Goal: Information Seeking & Learning: Learn about a topic

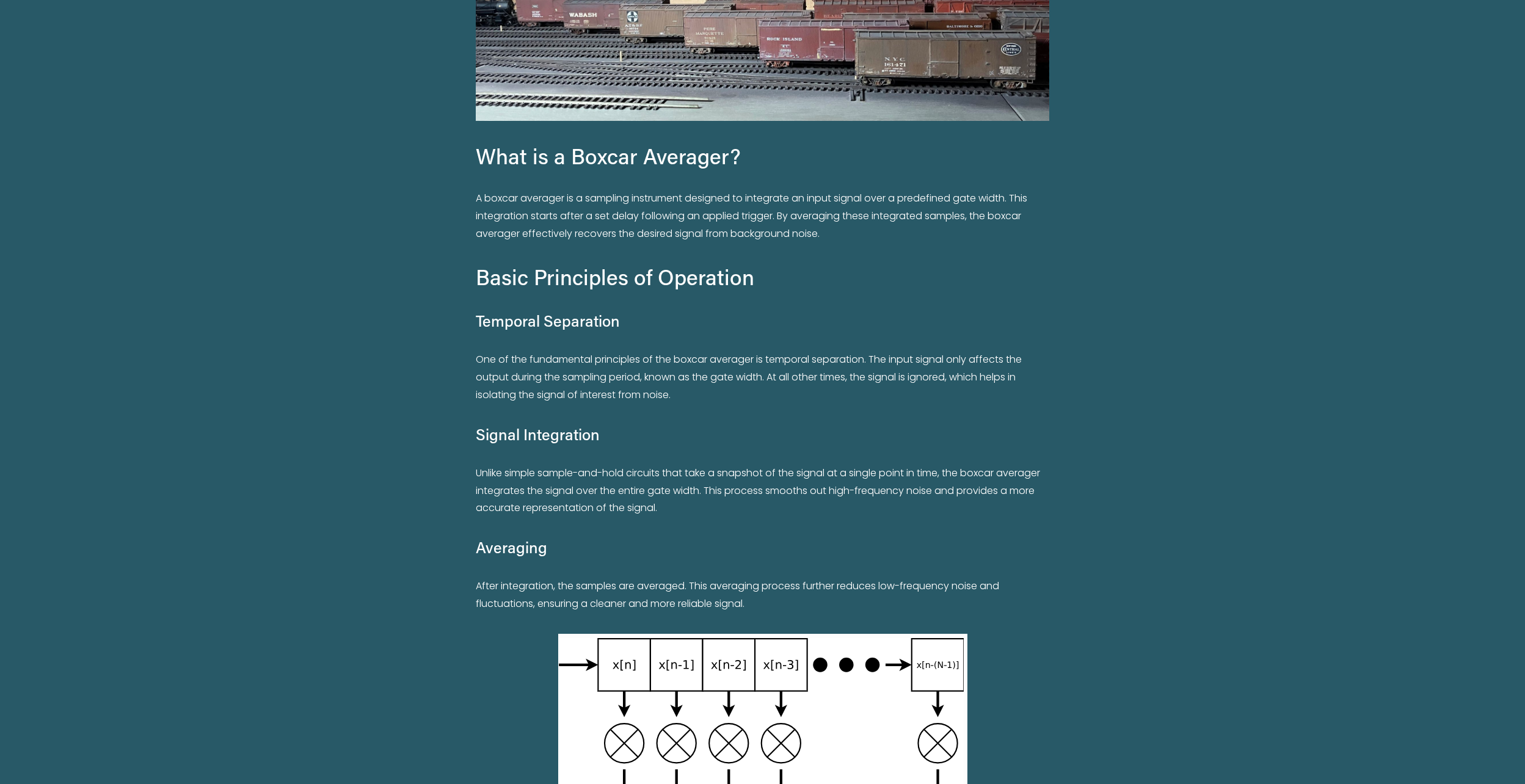
scroll to position [489, 0]
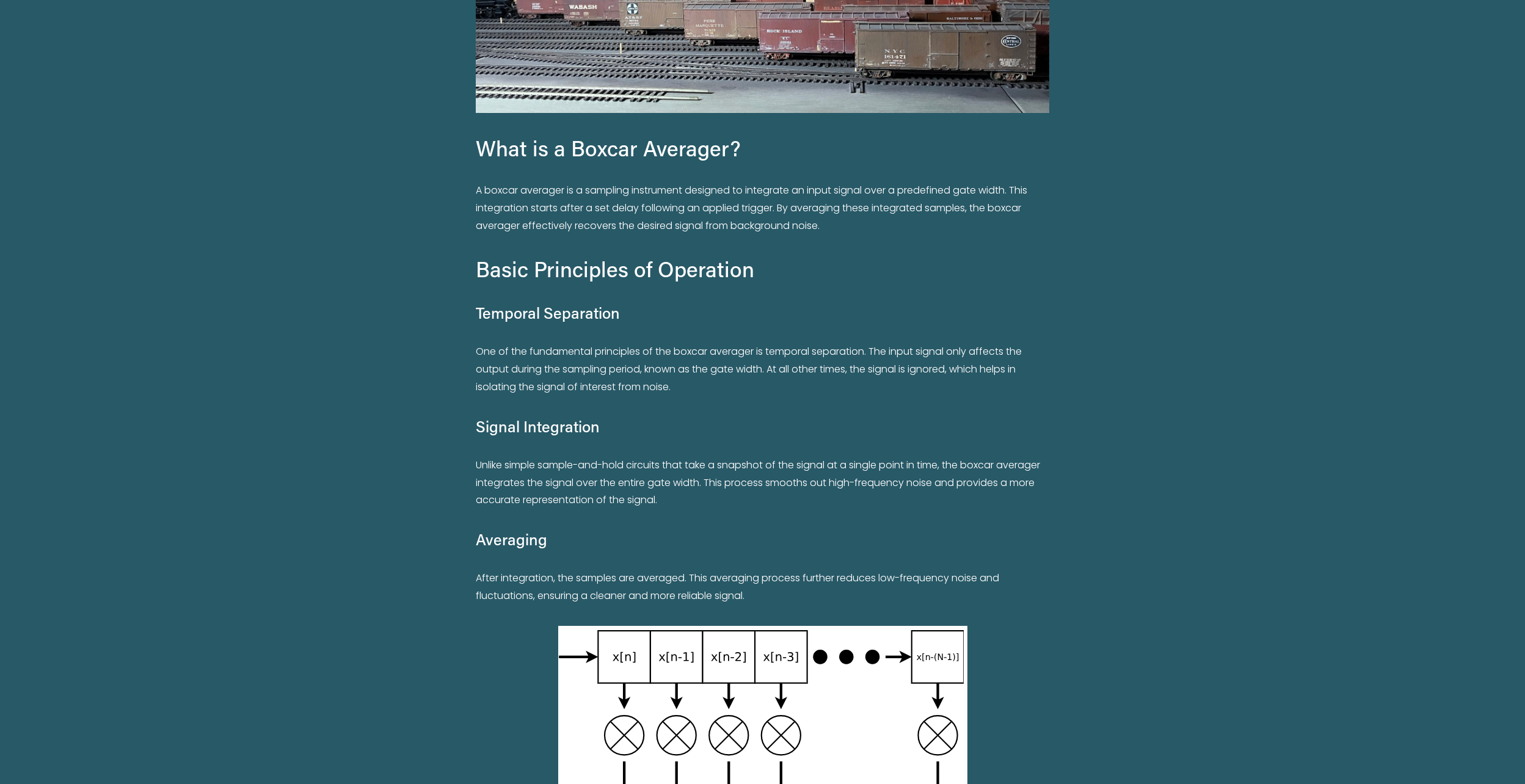
click at [675, 369] on p "One of the fundamental principles of the boxcar averager is temporal separation…" at bounding box center [762, 370] width 573 height 52
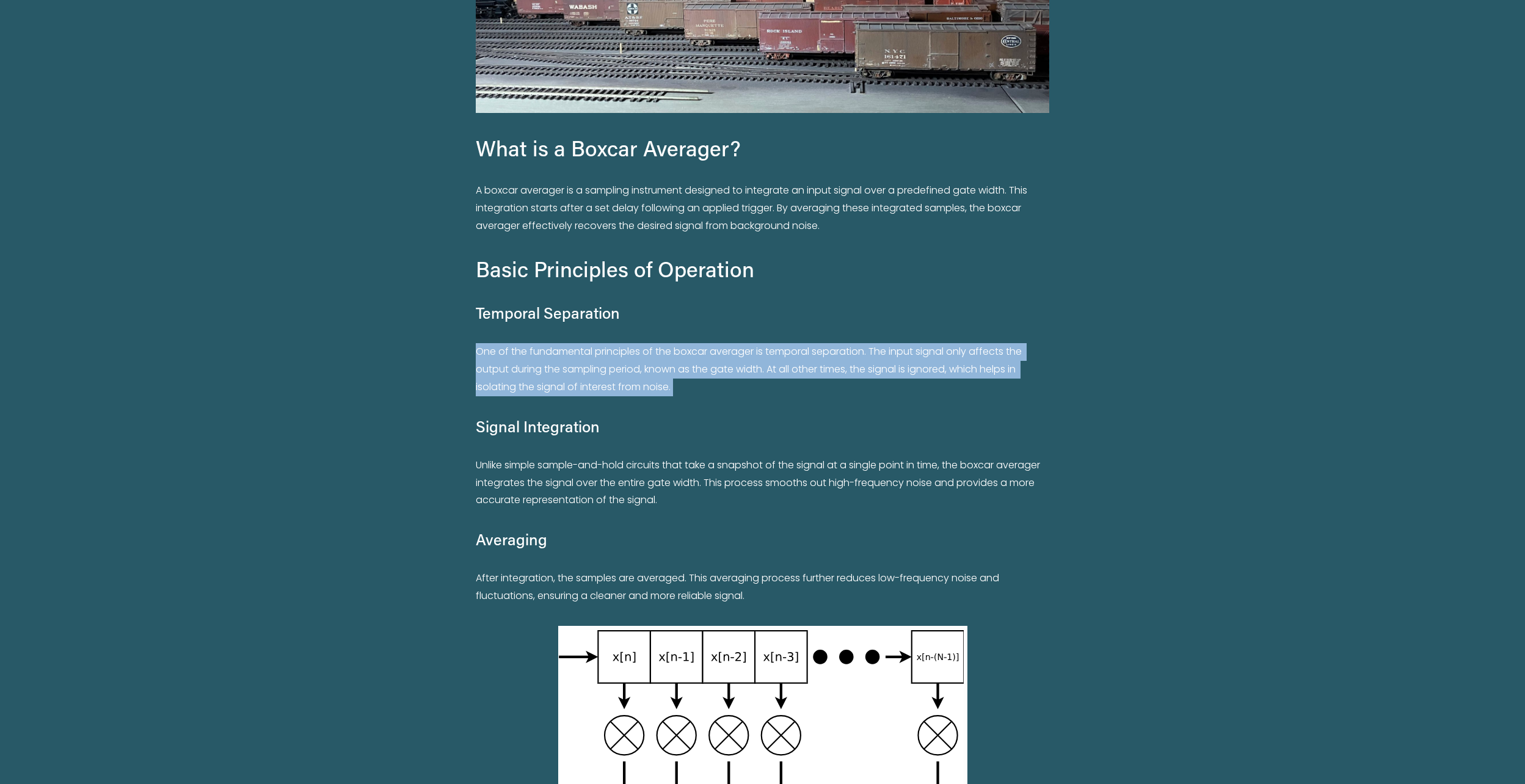
click at [675, 369] on p "One of the fundamental principles of the boxcar averager is temporal separation…" at bounding box center [762, 370] width 573 height 52
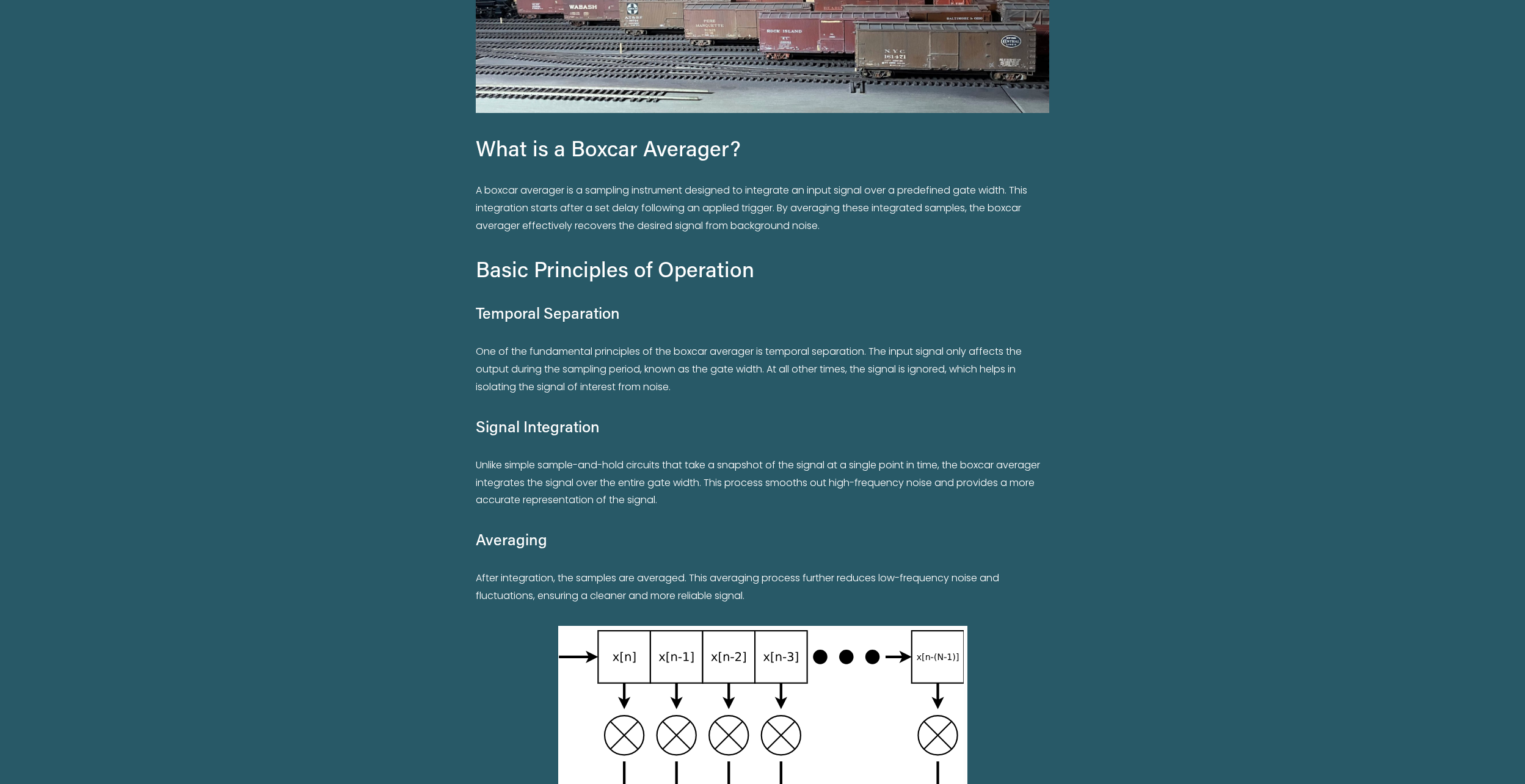
drag, startPoint x: 675, startPoint y: 369, endPoint x: 700, endPoint y: 409, distance: 47.2
click at [700, 409] on div "What is a Boxcar Averager? A boxcar averager is a sampling instrument designed …" at bounding box center [762, 369] width 573 height 471
click at [672, 364] on p "One of the fundamental principles of the boxcar averager is temporal separation…" at bounding box center [762, 370] width 573 height 52
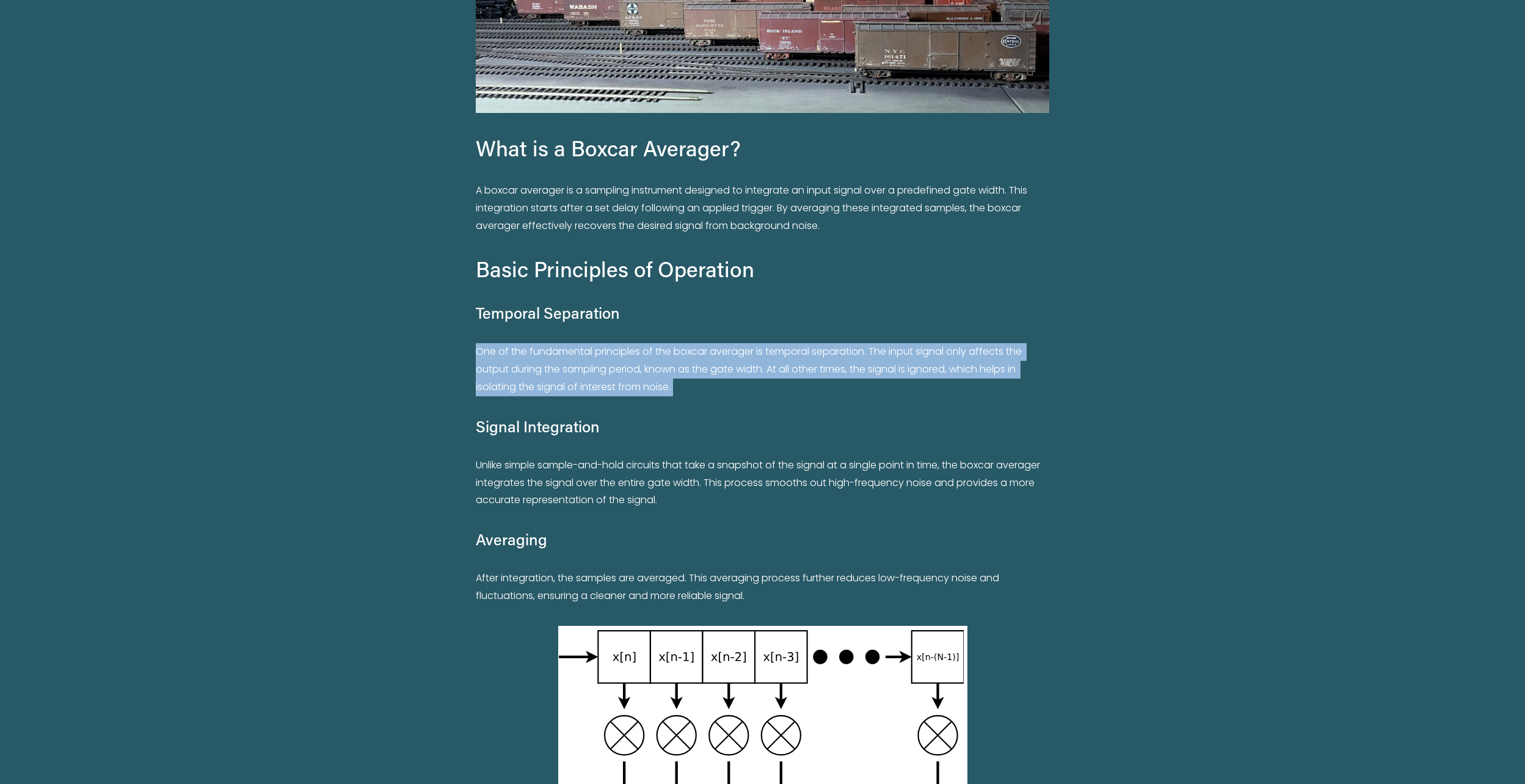
click at [672, 364] on p "One of the fundamental principles of the boxcar averager is temporal separation…" at bounding box center [762, 370] width 573 height 52
drag, startPoint x: 672, startPoint y: 364, endPoint x: 662, endPoint y: 380, distance: 18.9
click at [662, 380] on p "One of the fundamental principles of the boxcar averager is temporal separation…" at bounding box center [762, 370] width 573 height 52
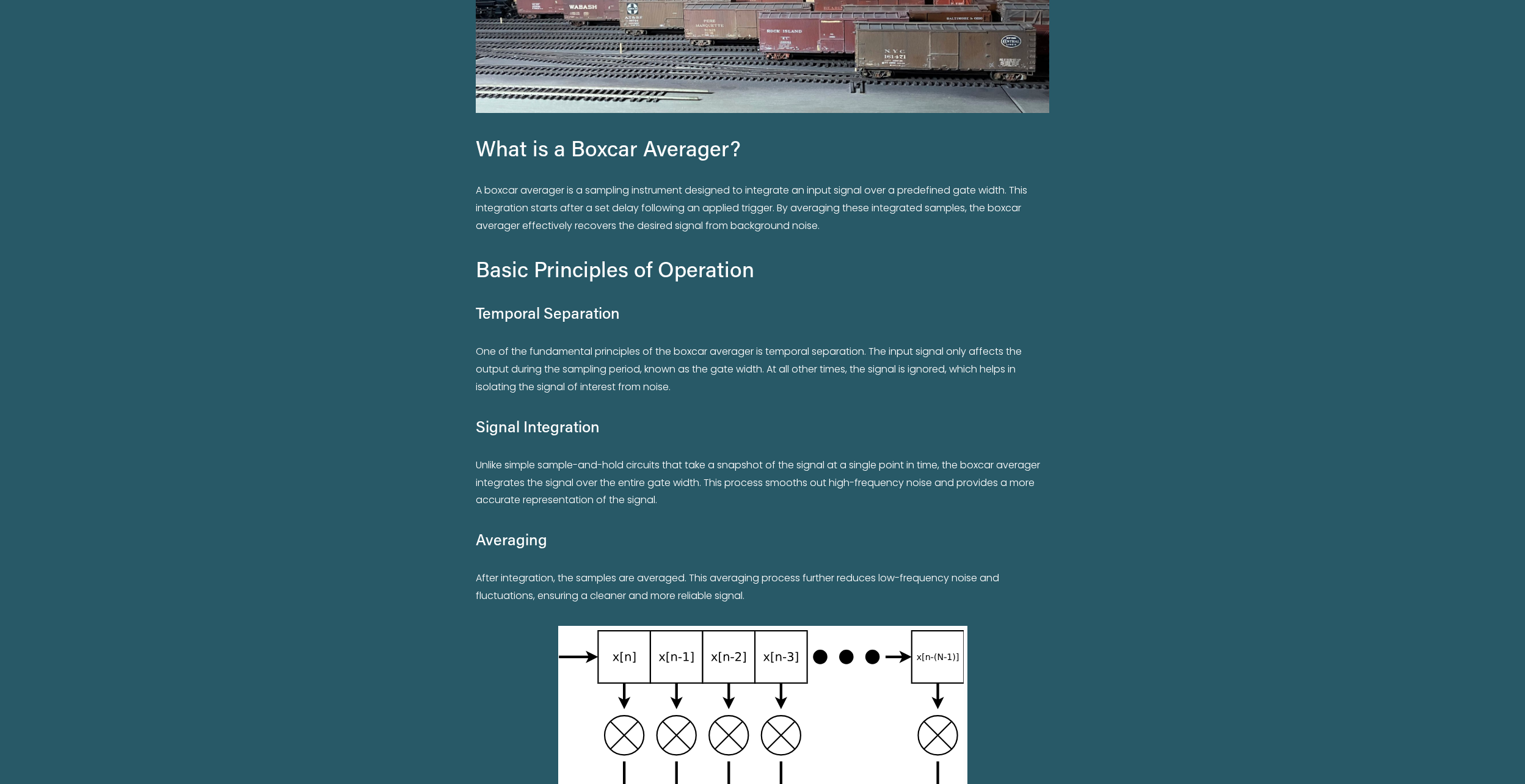
click at [517, 373] on p "One of the fundamental principles of the boxcar averager is temporal separation…" at bounding box center [762, 370] width 573 height 52
drag, startPoint x: 517, startPoint y: 373, endPoint x: 591, endPoint y: 372, distance: 74.0
click at [591, 372] on p "One of the fundamental principles of the boxcar averager is temporal separation…" at bounding box center [762, 370] width 573 height 52
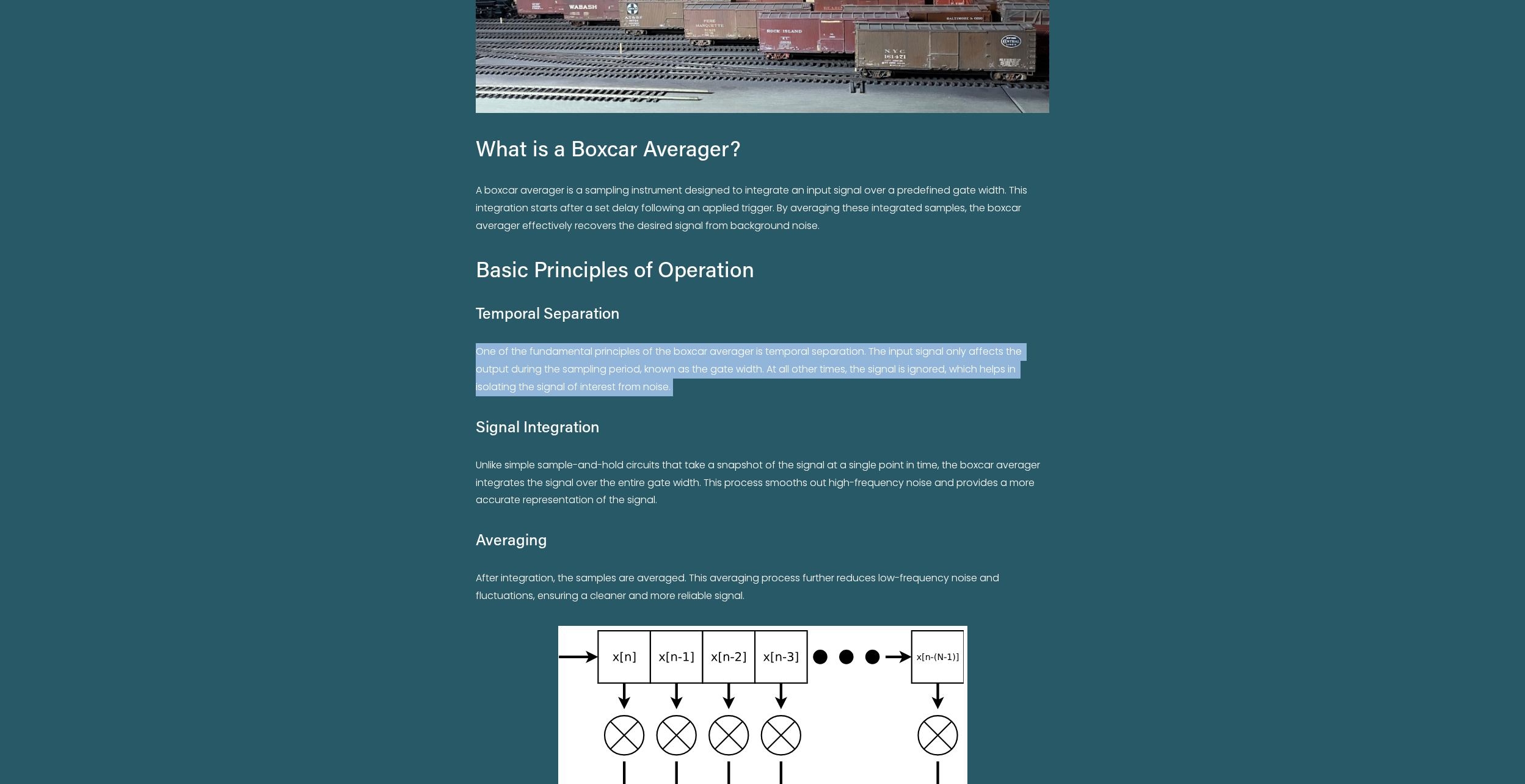
click at [591, 372] on p "One of the fundamental principles of the boxcar averager is temporal separation…" at bounding box center [762, 370] width 573 height 52
drag, startPoint x: 591, startPoint y: 372, endPoint x: 657, endPoint y: 375, distance: 66.1
click at [656, 376] on p "One of the fundamental principles of the boxcar averager is temporal separation…" at bounding box center [762, 370] width 573 height 52
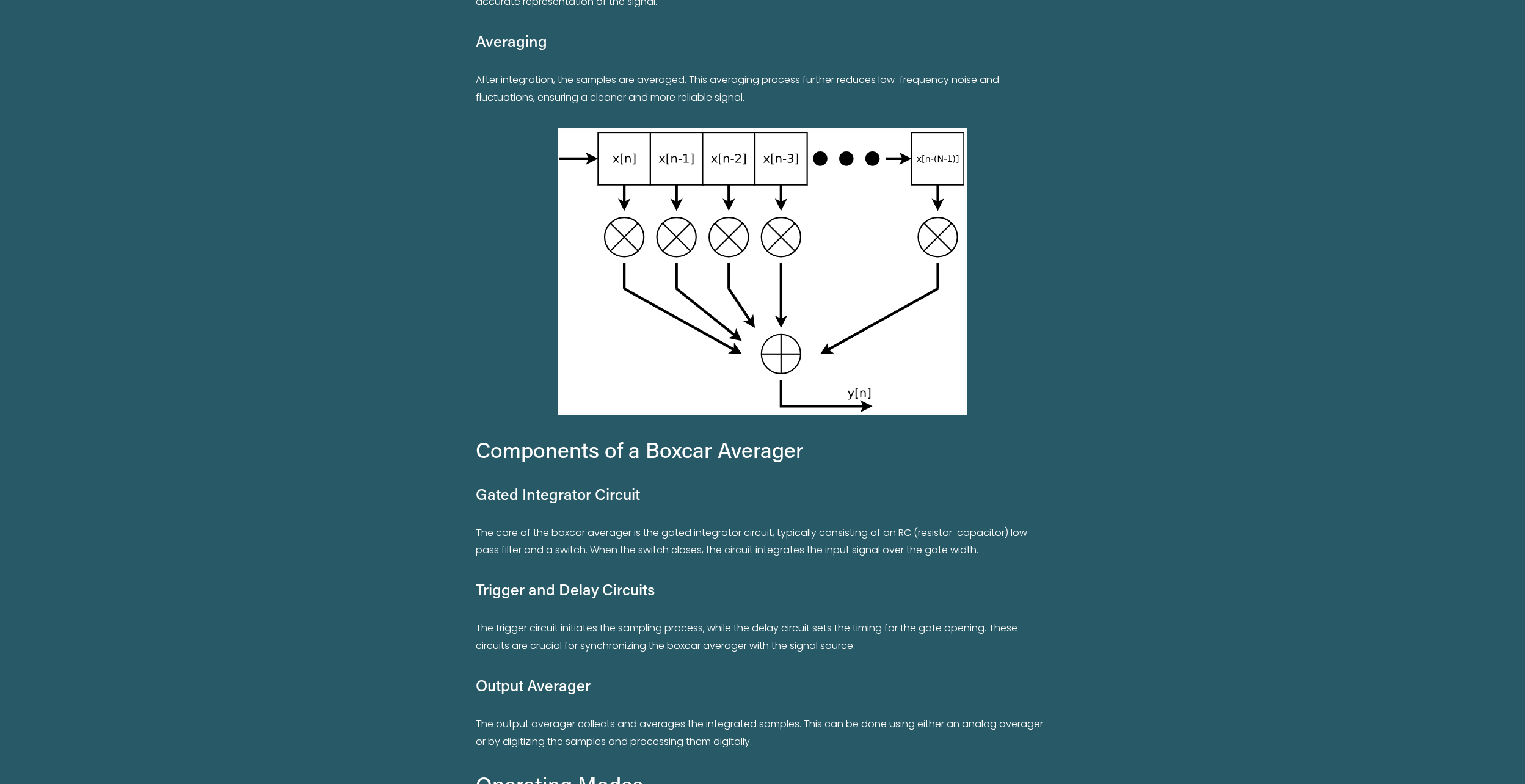
scroll to position [916, 0]
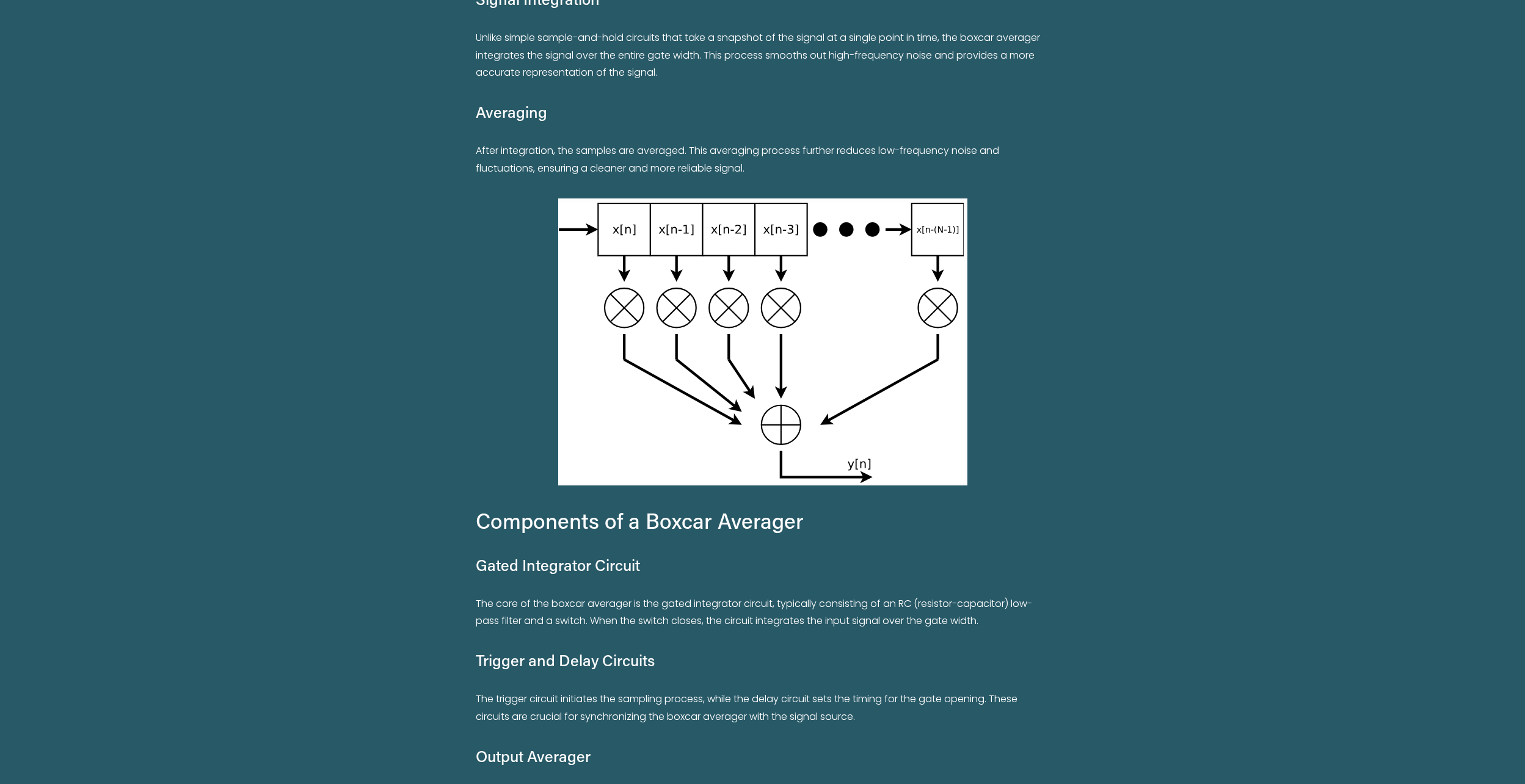
click at [583, 149] on p "After integration, the samples are averaged. This averaging process further red…" at bounding box center [762, 160] width 573 height 35
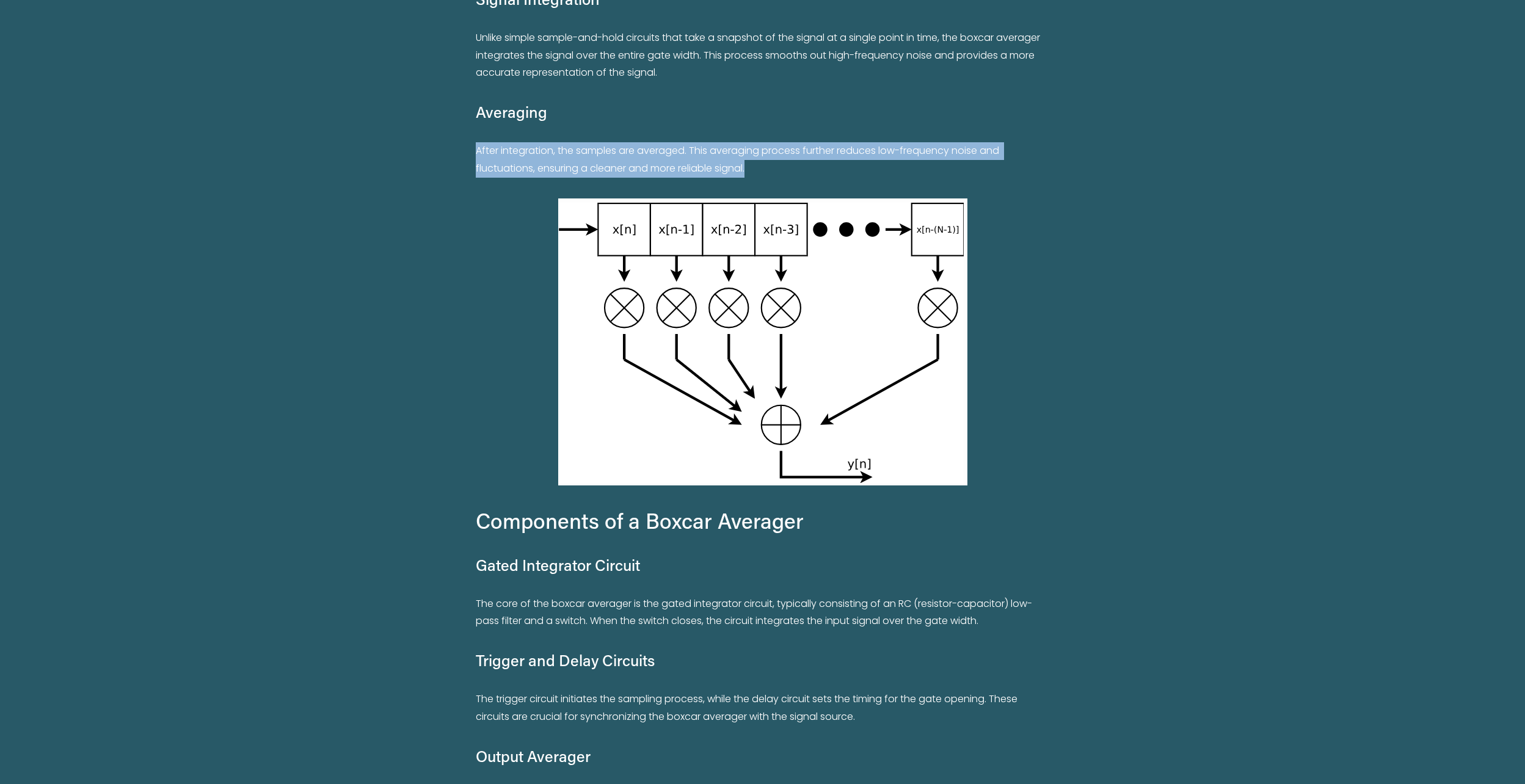
drag, startPoint x: 583, startPoint y: 149, endPoint x: 574, endPoint y: 147, distance: 9.2
click at [574, 147] on p "After integration, the samples are averaged. This averaging process further red…" at bounding box center [762, 160] width 573 height 35
drag, startPoint x: 574, startPoint y: 147, endPoint x: 551, endPoint y: 176, distance: 37.0
click at [551, 176] on p "After integration, the samples are averaged. This averaging process further red…" at bounding box center [762, 160] width 573 height 35
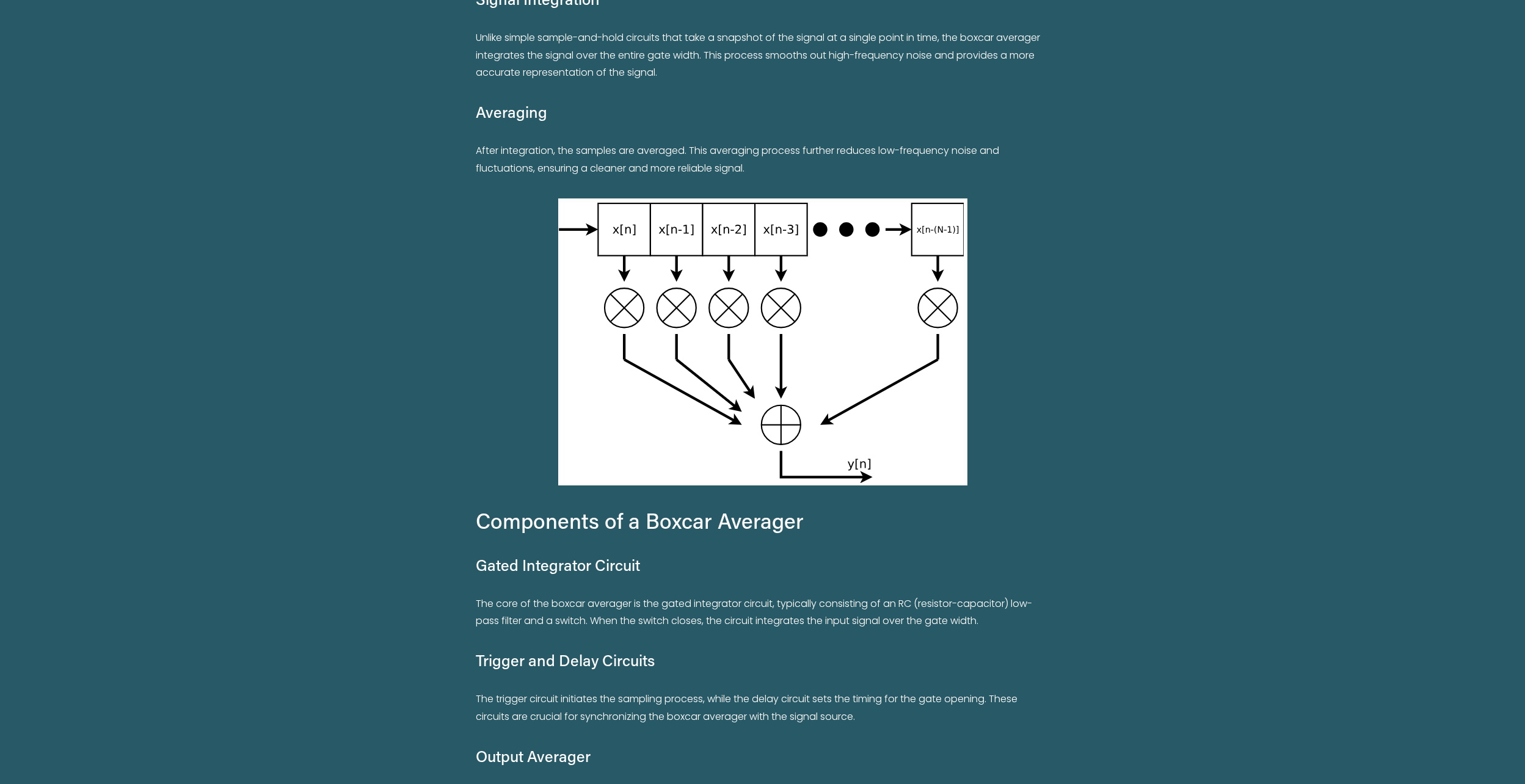
scroll to position [793, 0]
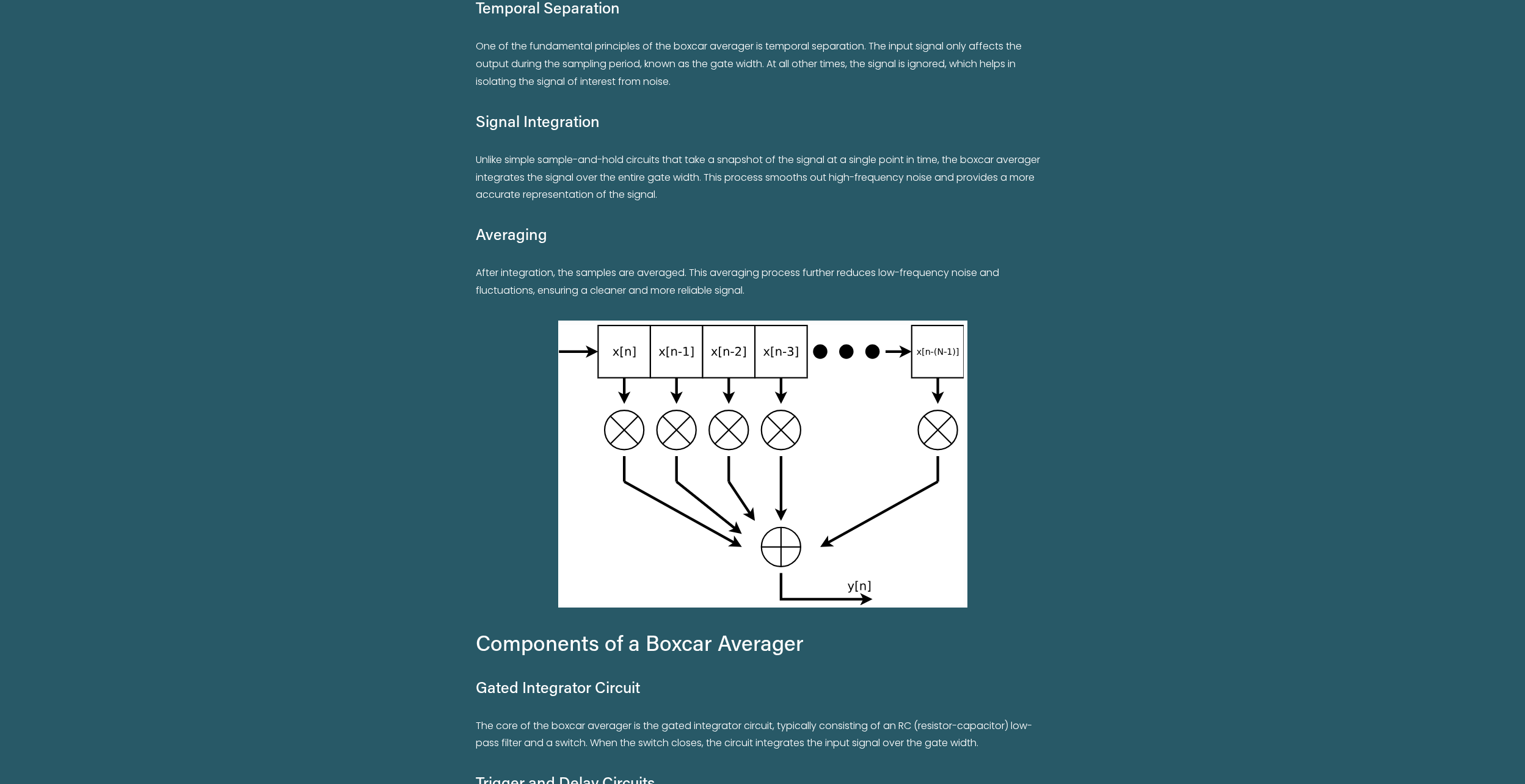
click at [766, 273] on p "After integration, the samples are averaged. This averaging process further red…" at bounding box center [762, 282] width 573 height 35
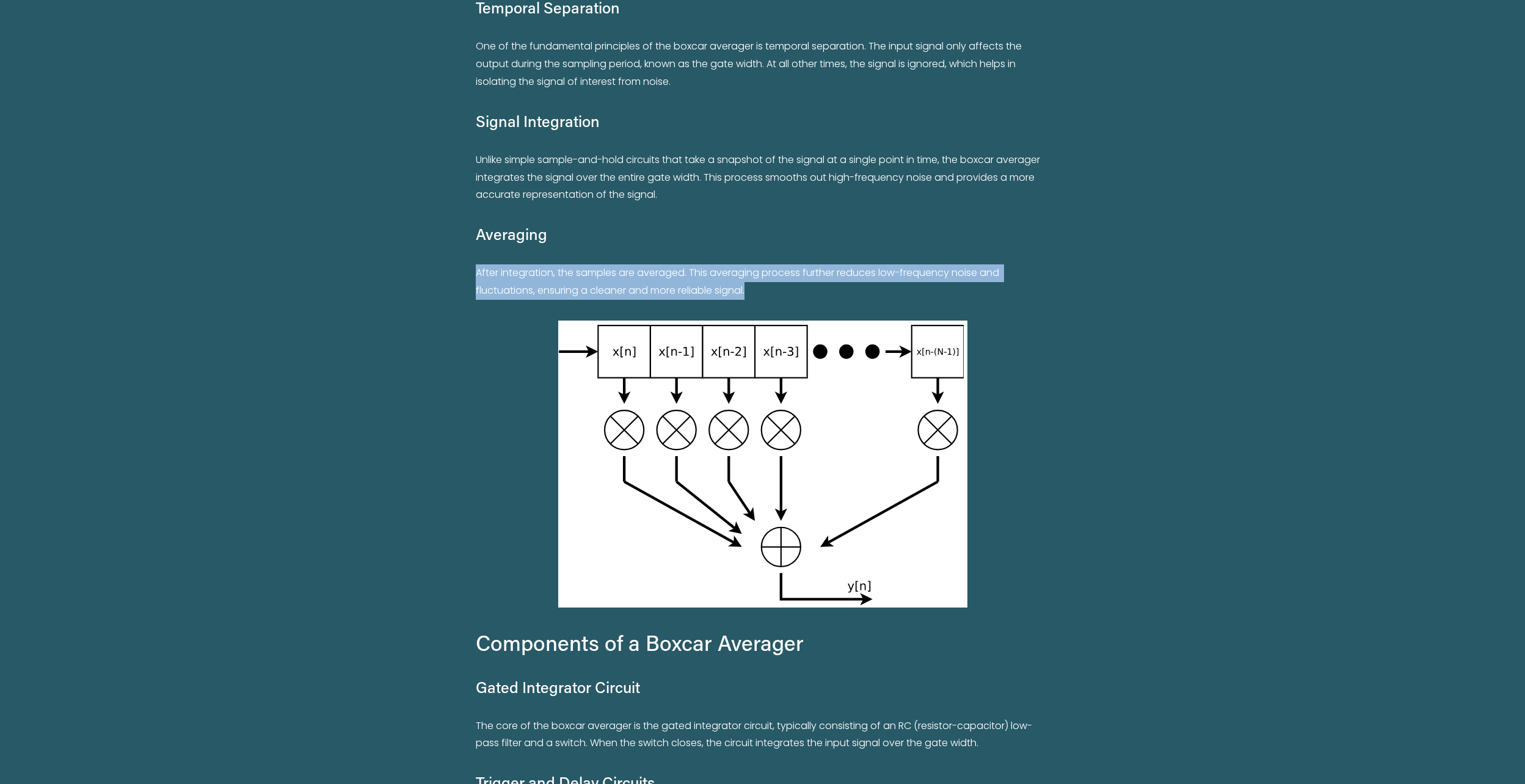
click at [766, 273] on p "After integration, the samples are averaged. This averaging process further red…" at bounding box center [762, 282] width 573 height 35
drag, startPoint x: 766, startPoint y: 273, endPoint x: 708, endPoint y: 286, distance: 59.4
click at [708, 286] on p "After integration, the samples are averaged. This averaging process further red…" at bounding box center [762, 282] width 573 height 35
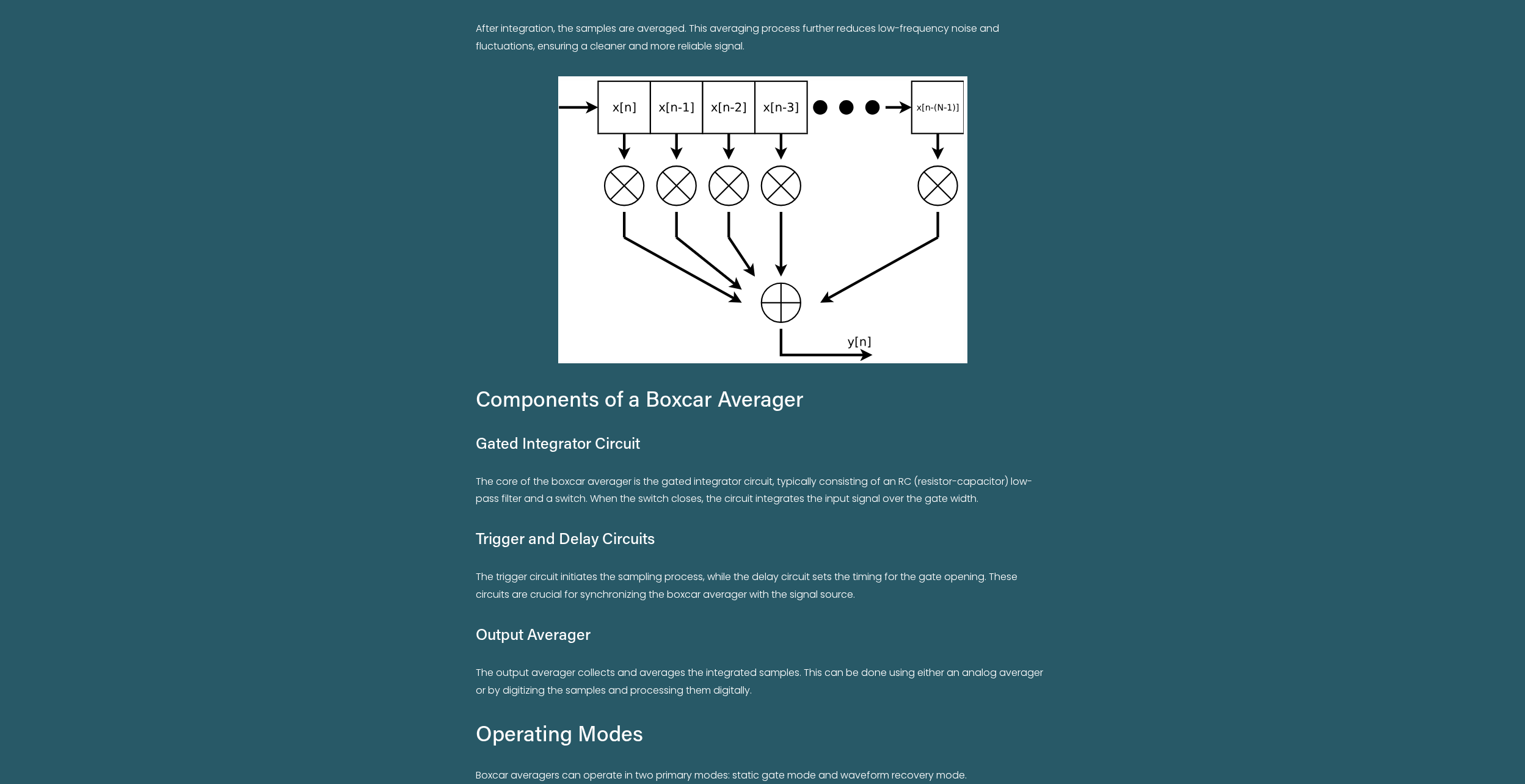
scroll to position [1099, 0]
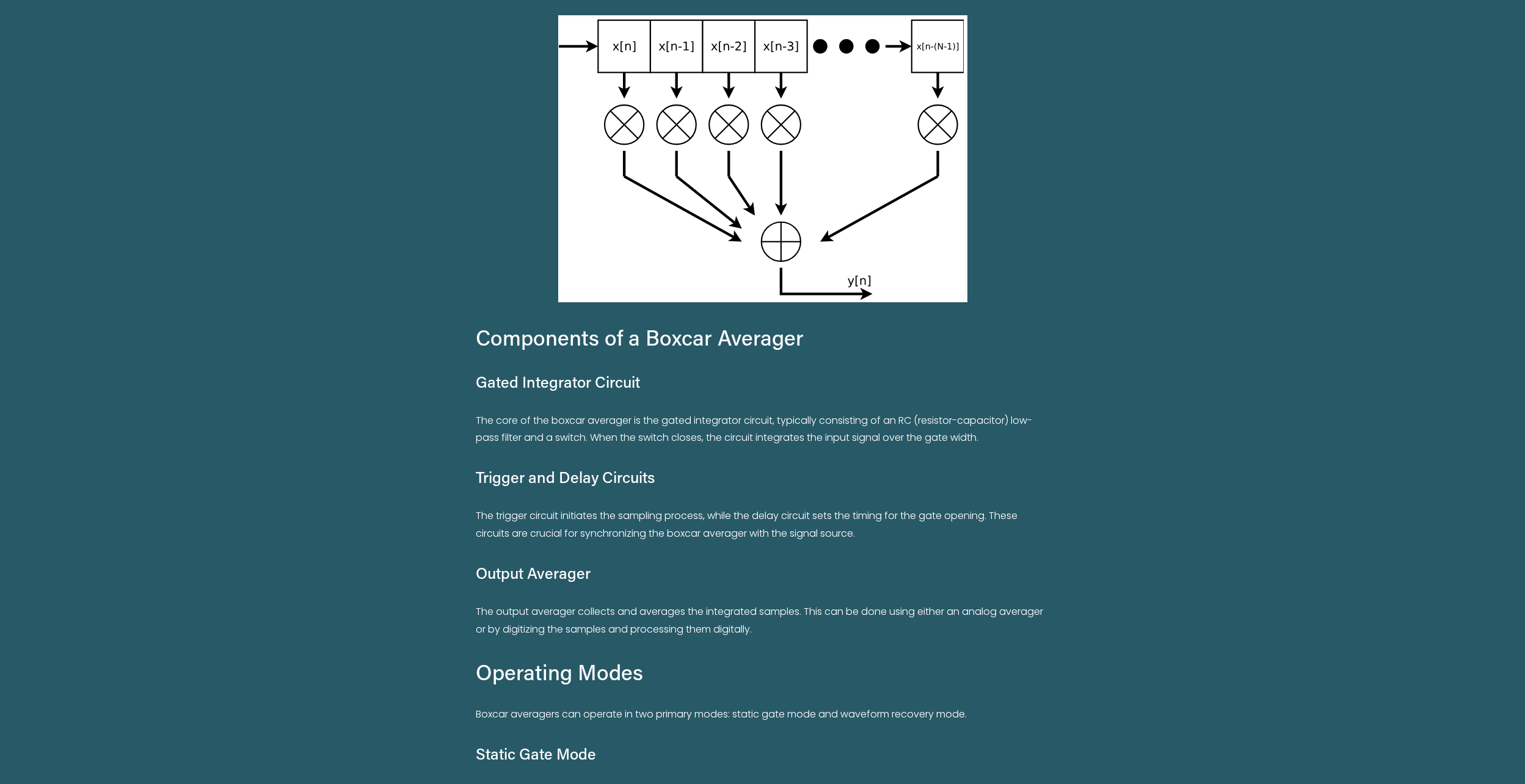
click at [612, 480] on h4 "Trigger and Delay Circuits" at bounding box center [762, 477] width 573 height 21
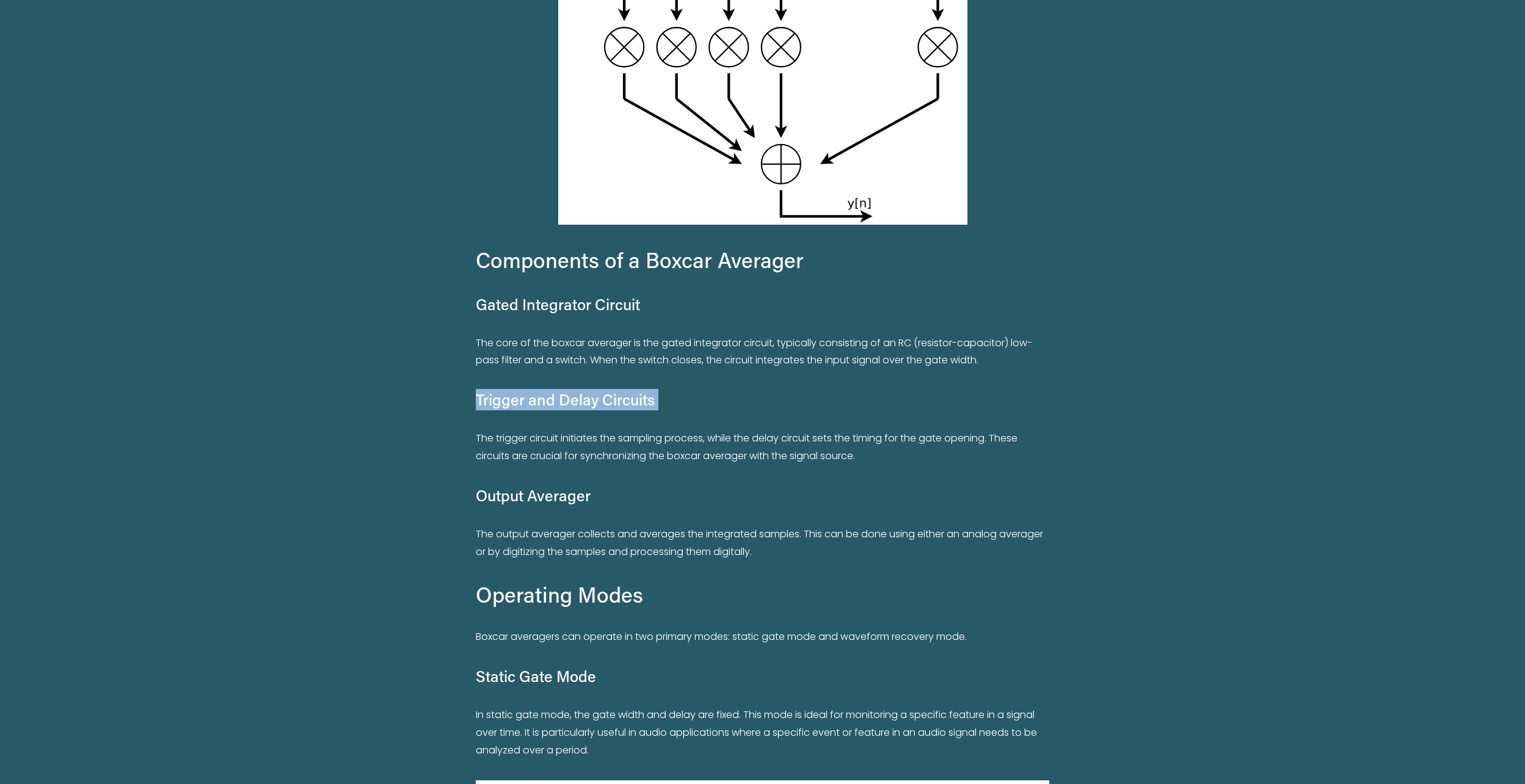
scroll to position [1343, 0]
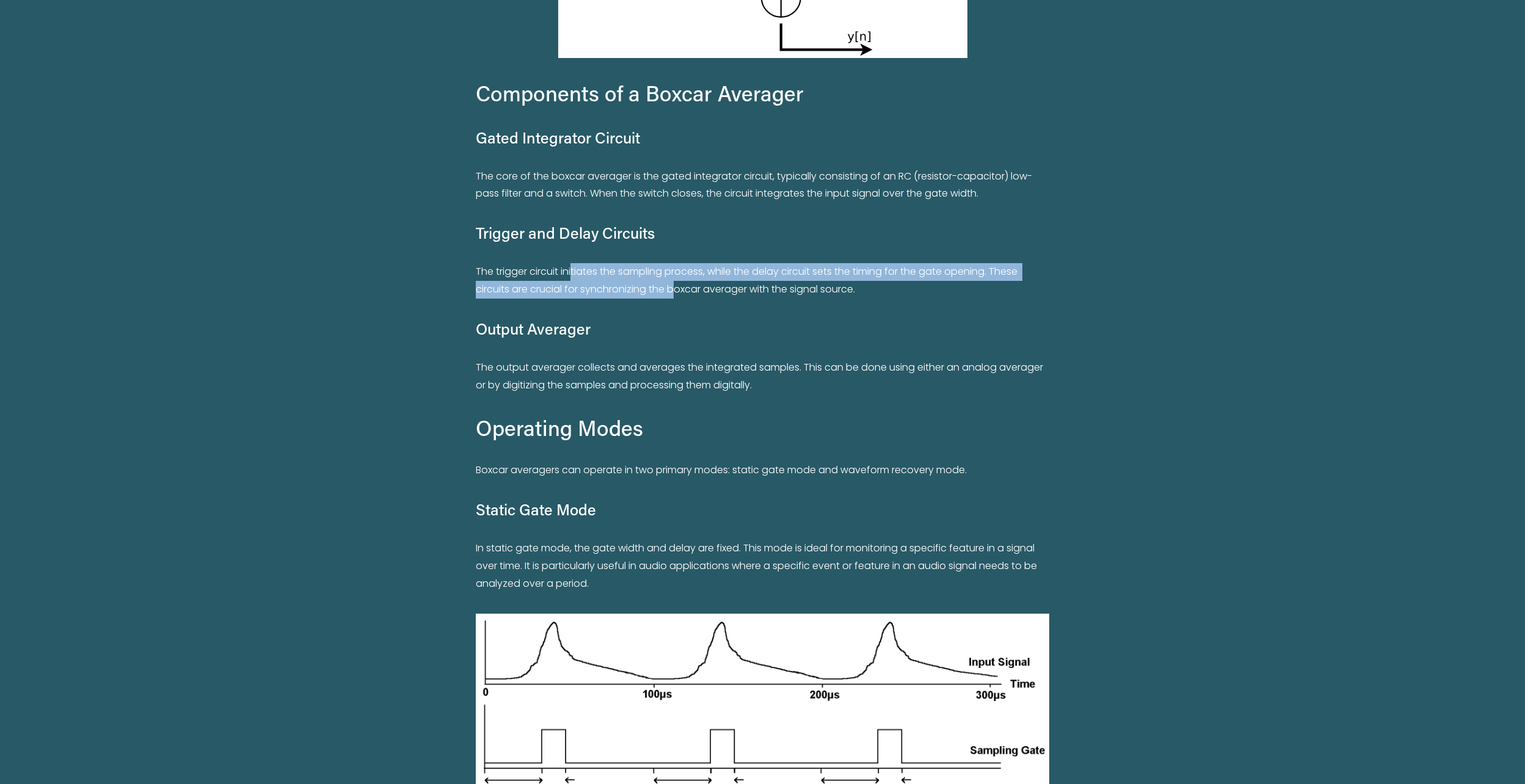
drag, startPoint x: 573, startPoint y: 273, endPoint x: 680, endPoint y: 286, distance: 107.8
click at [680, 286] on p "The trigger circuit initiates the sampling process, while the delay circuit set…" at bounding box center [762, 281] width 573 height 35
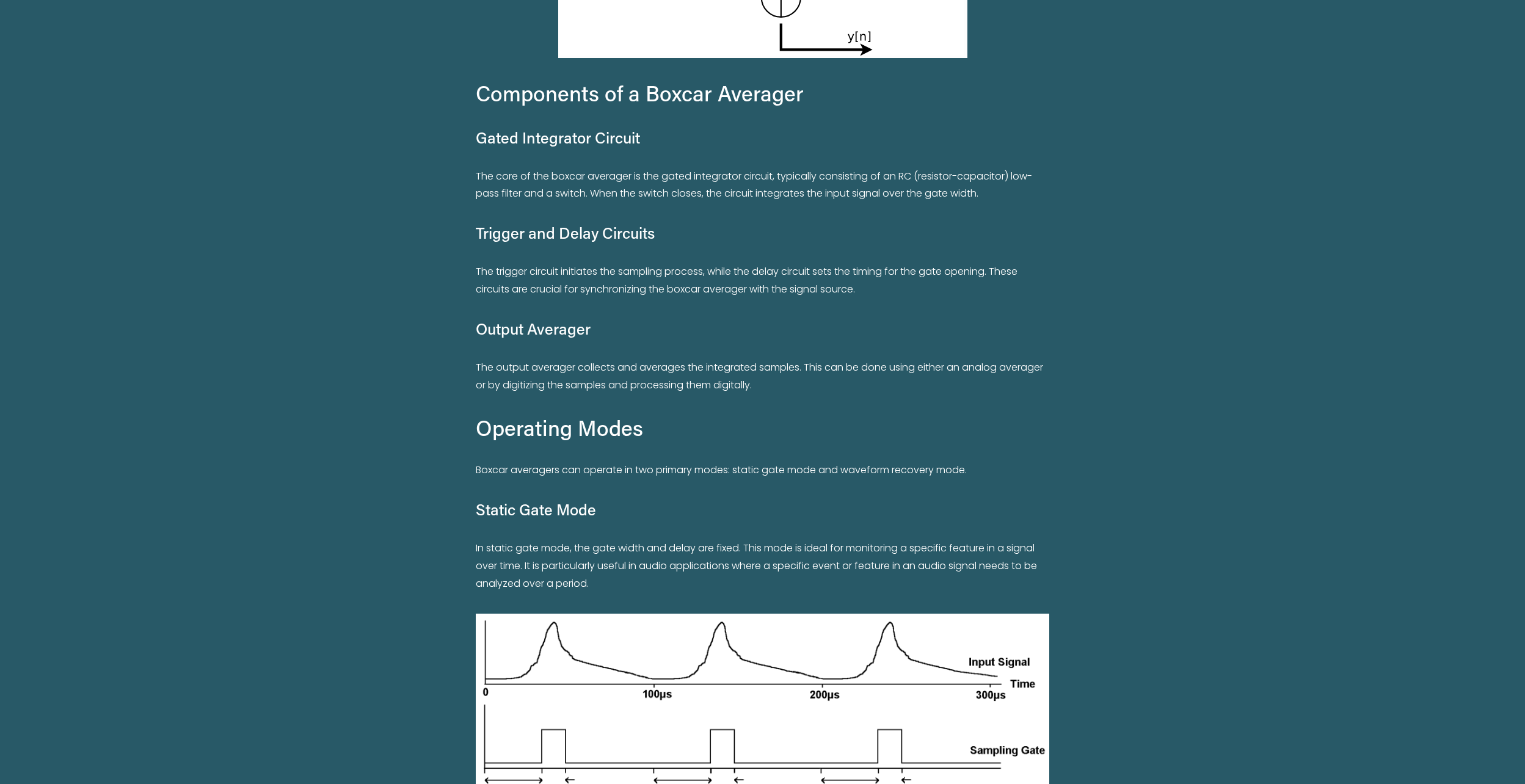
click at [692, 376] on p "The output averager collects and averages the integrated samples. This can be d…" at bounding box center [762, 376] width 573 height 35
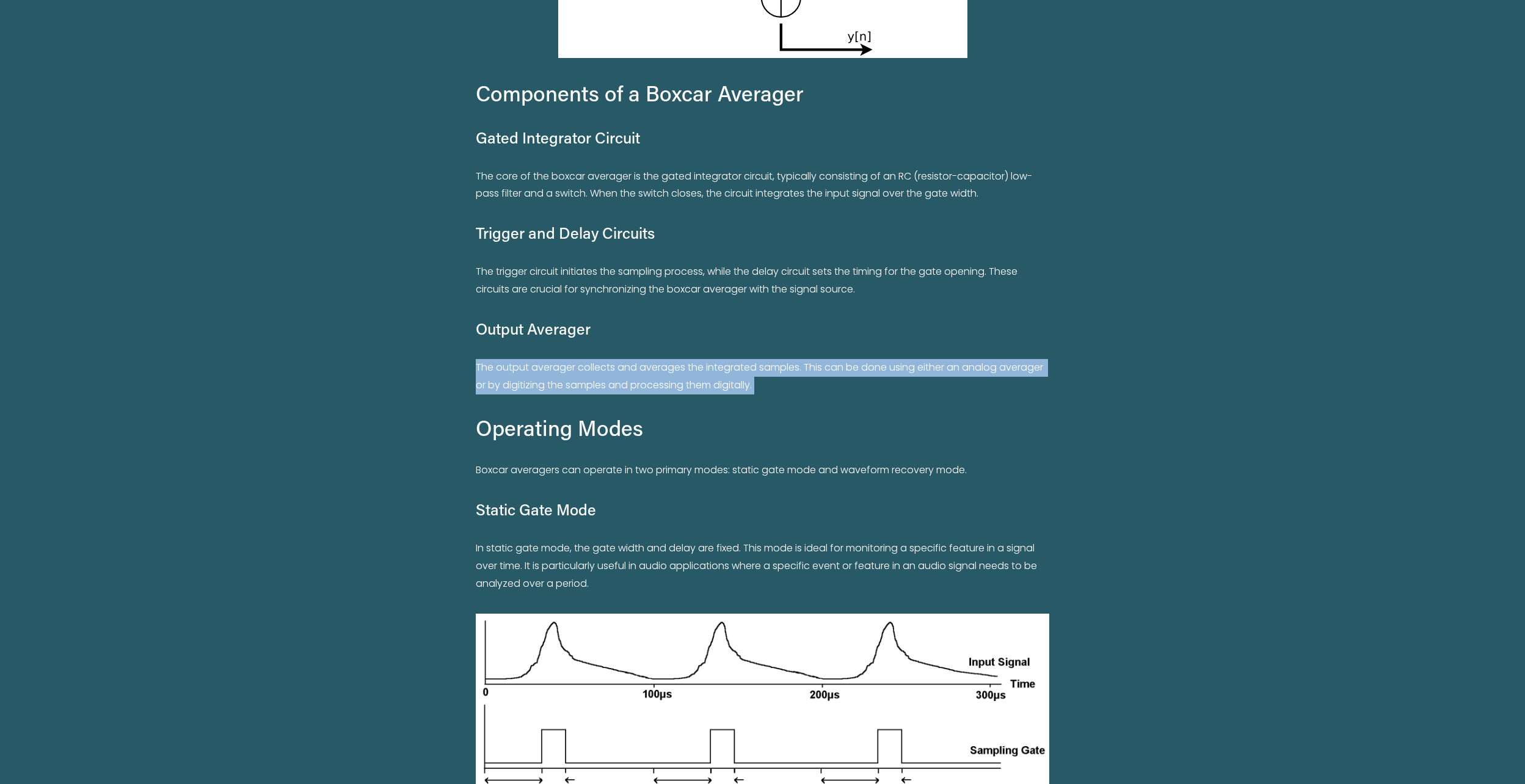
drag, startPoint x: 692, startPoint y: 376, endPoint x: 701, endPoint y: 386, distance: 13.5
click at [701, 386] on p "The output averager collects and averages the integrated samples. This can be d…" at bounding box center [762, 376] width 573 height 35
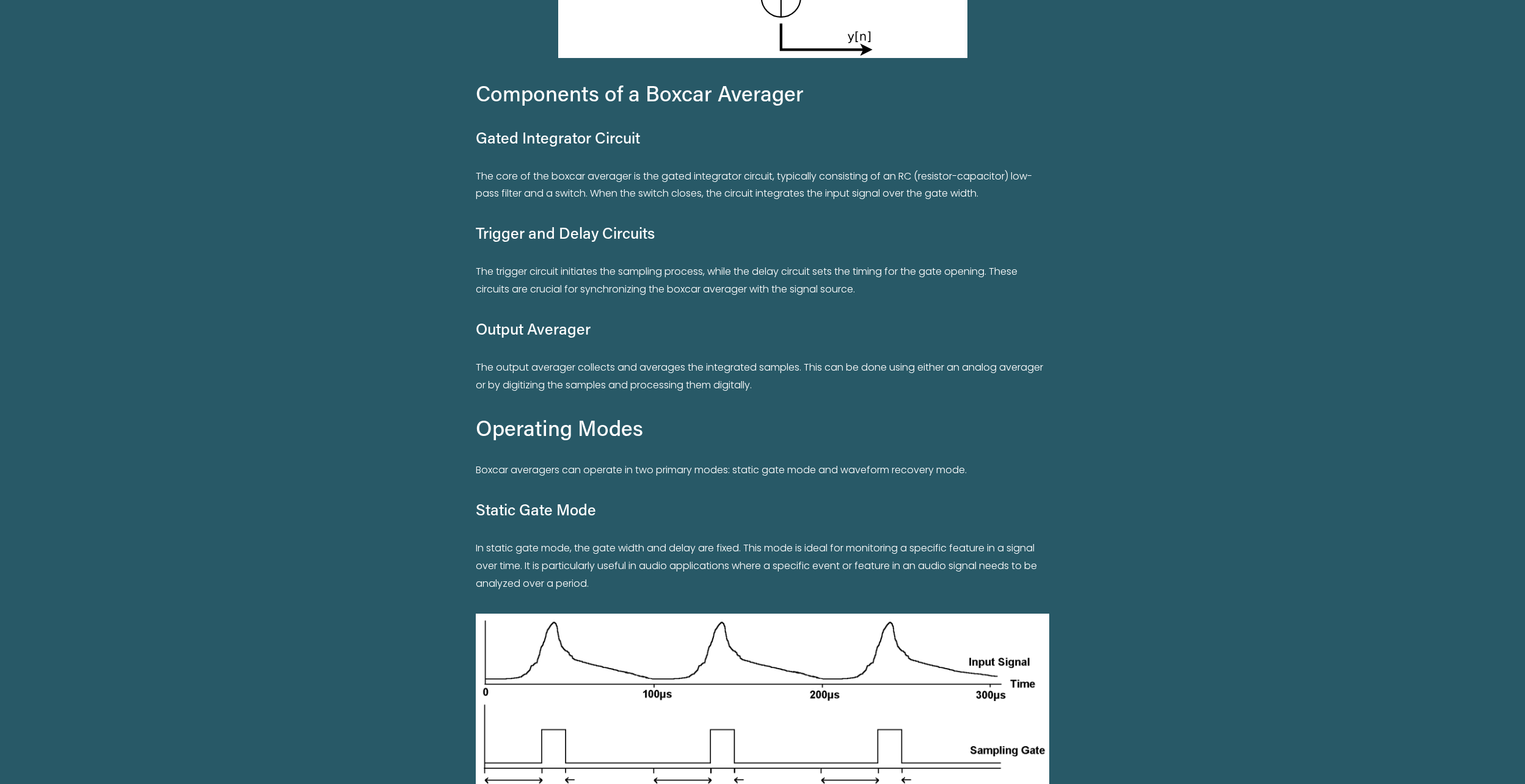
drag, startPoint x: 701, startPoint y: 386, endPoint x: 725, endPoint y: 490, distance: 106.7
click at [727, 491] on div "Components of a Boxcar Averager Gated Integrator Circuit The core of the boxcar…" at bounding box center [762, 335] width 573 height 514
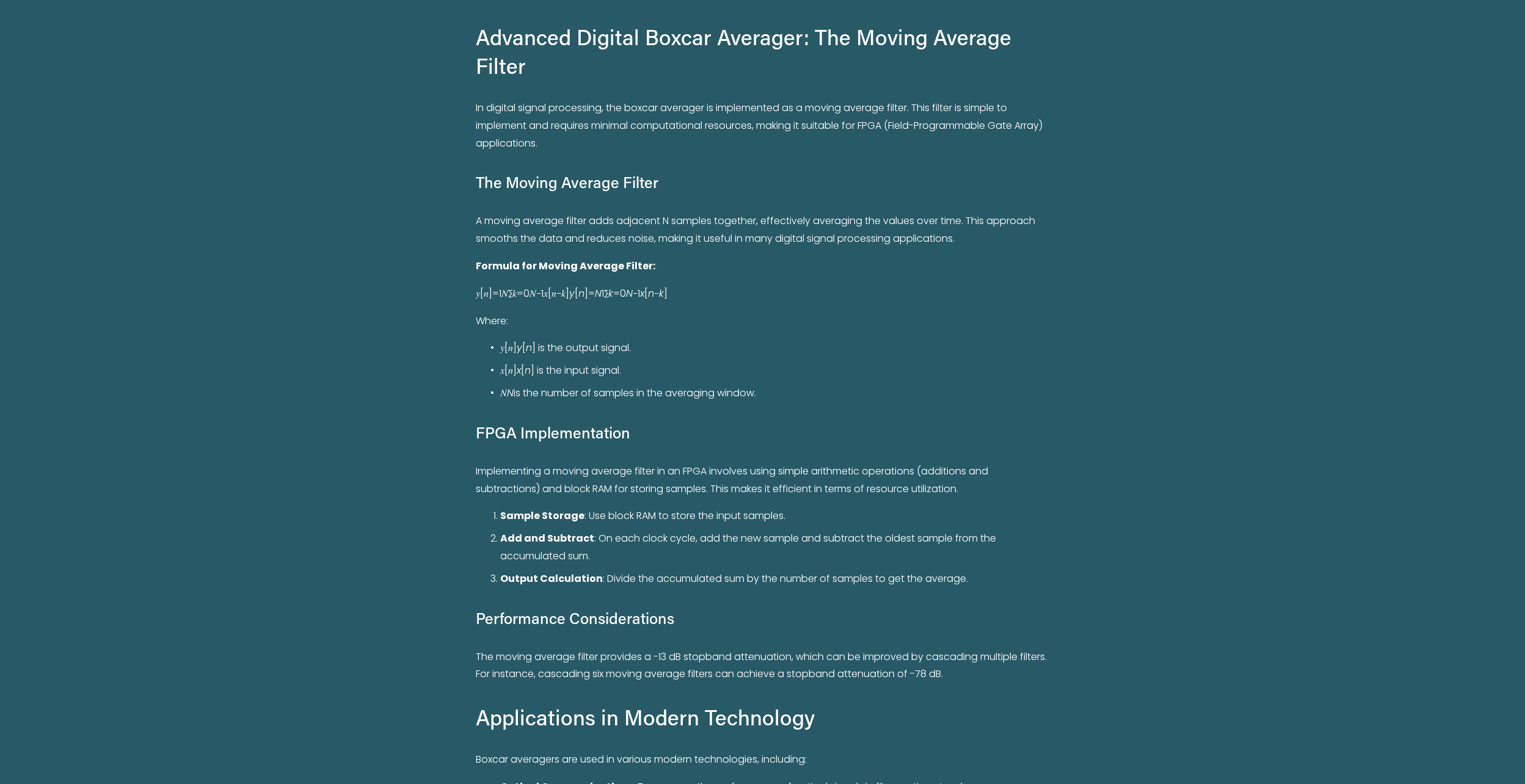
scroll to position [3724, 0]
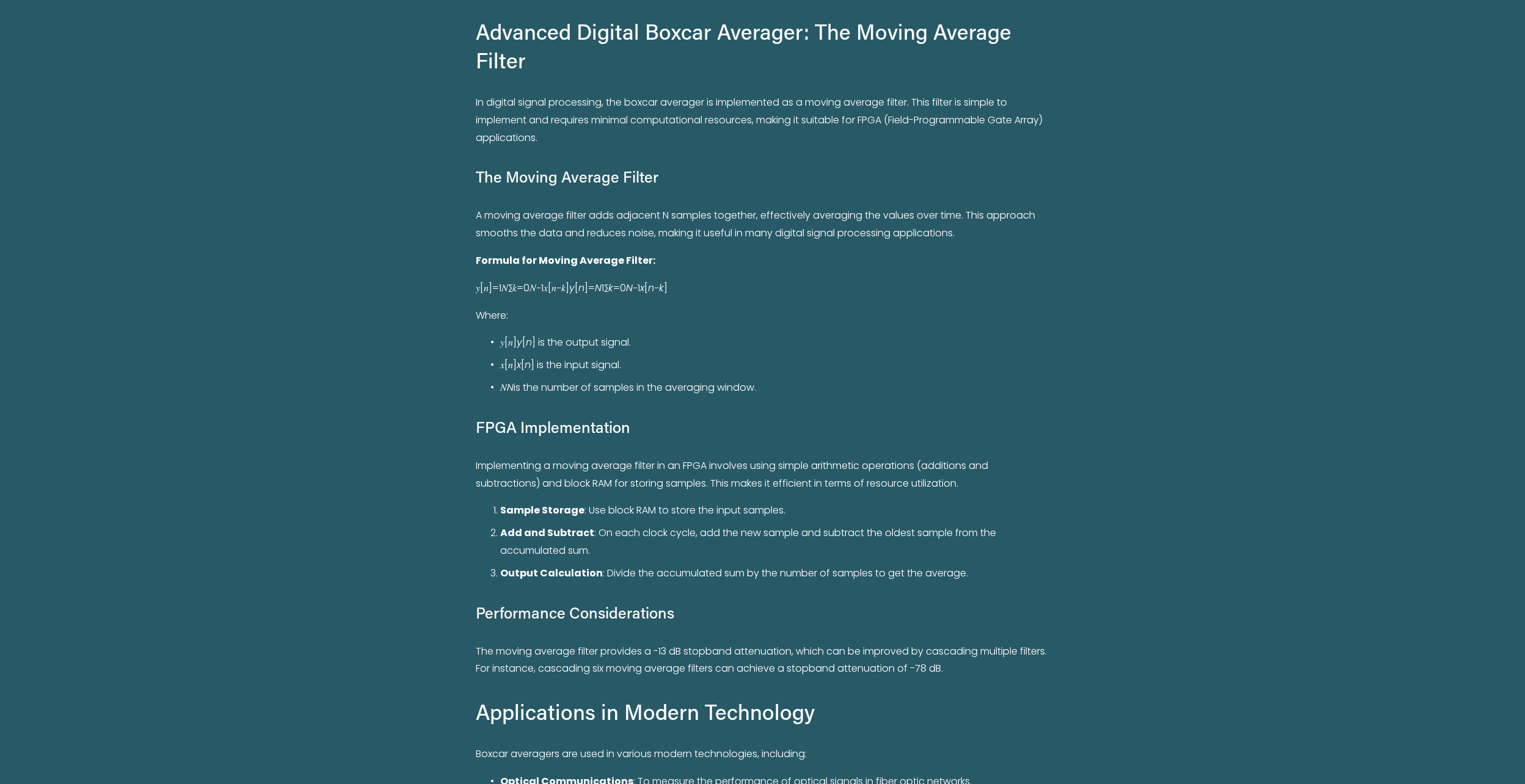
click at [654, 214] on p "A moving average filter adds adjacent N samples together, effectively averaging…" at bounding box center [762, 224] width 573 height 35
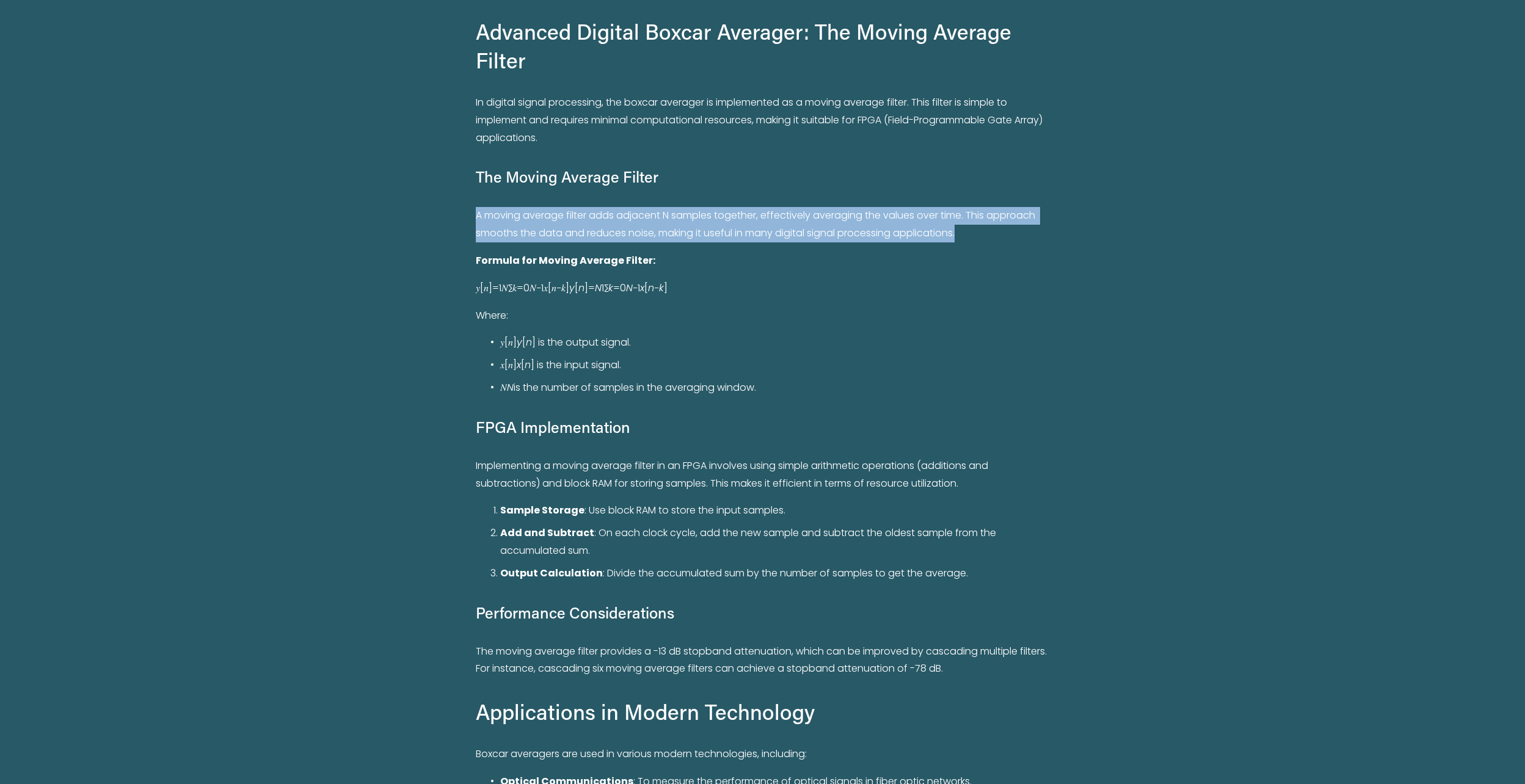
click at [654, 214] on p "A moving average filter adds adjacent N samples together, effectively averaging…" at bounding box center [762, 224] width 573 height 35
drag, startPoint x: 654, startPoint y: 214, endPoint x: 659, endPoint y: 235, distance: 21.6
click at [659, 235] on p "A moving average filter adds adjacent N samples together, effectively averaging…" at bounding box center [762, 224] width 573 height 35
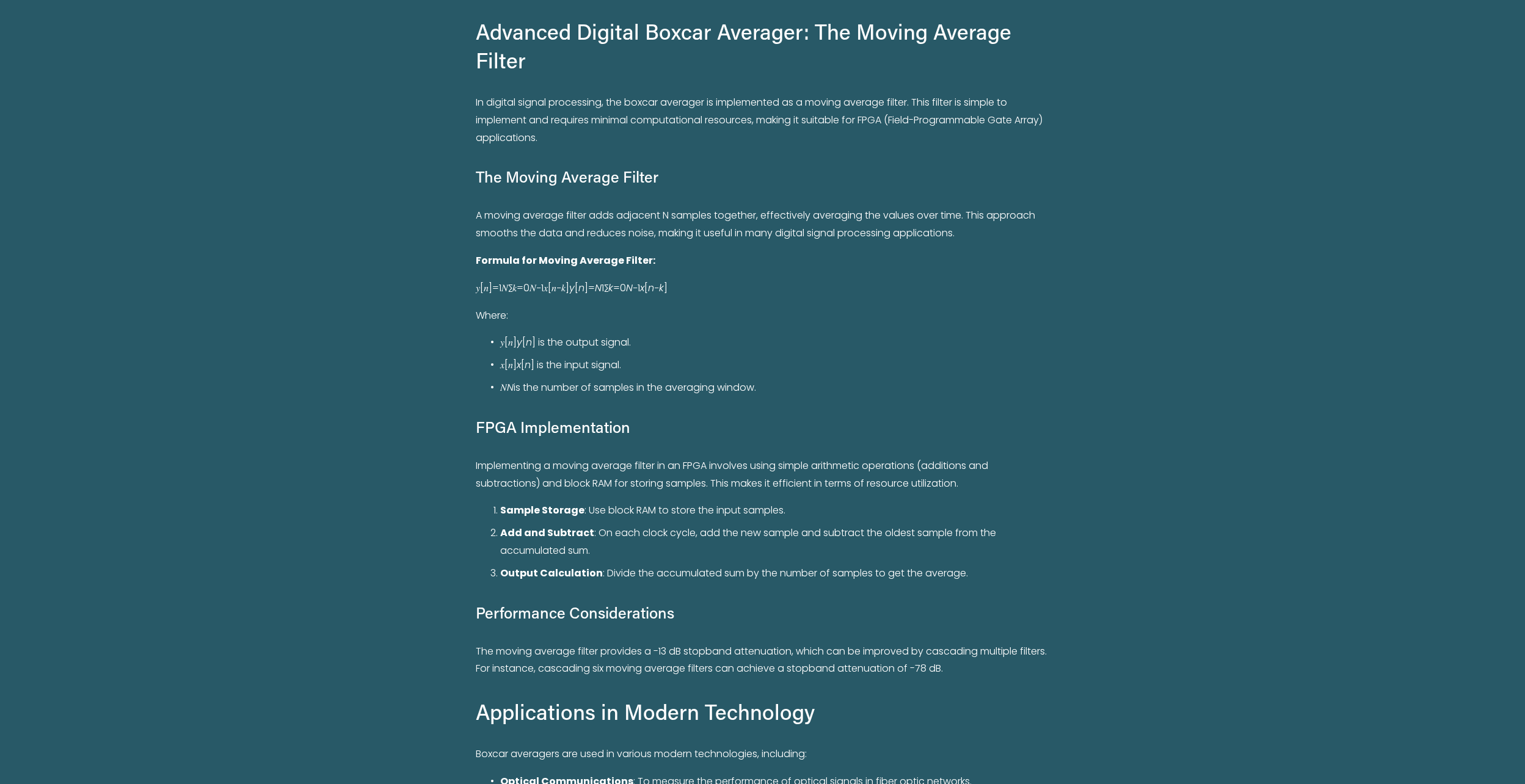
drag, startPoint x: 564, startPoint y: 611, endPoint x: 554, endPoint y: 630, distance: 21.5
drag, startPoint x: 554, startPoint y: 630, endPoint x: 451, endPoint y: 361, distance: 288.0
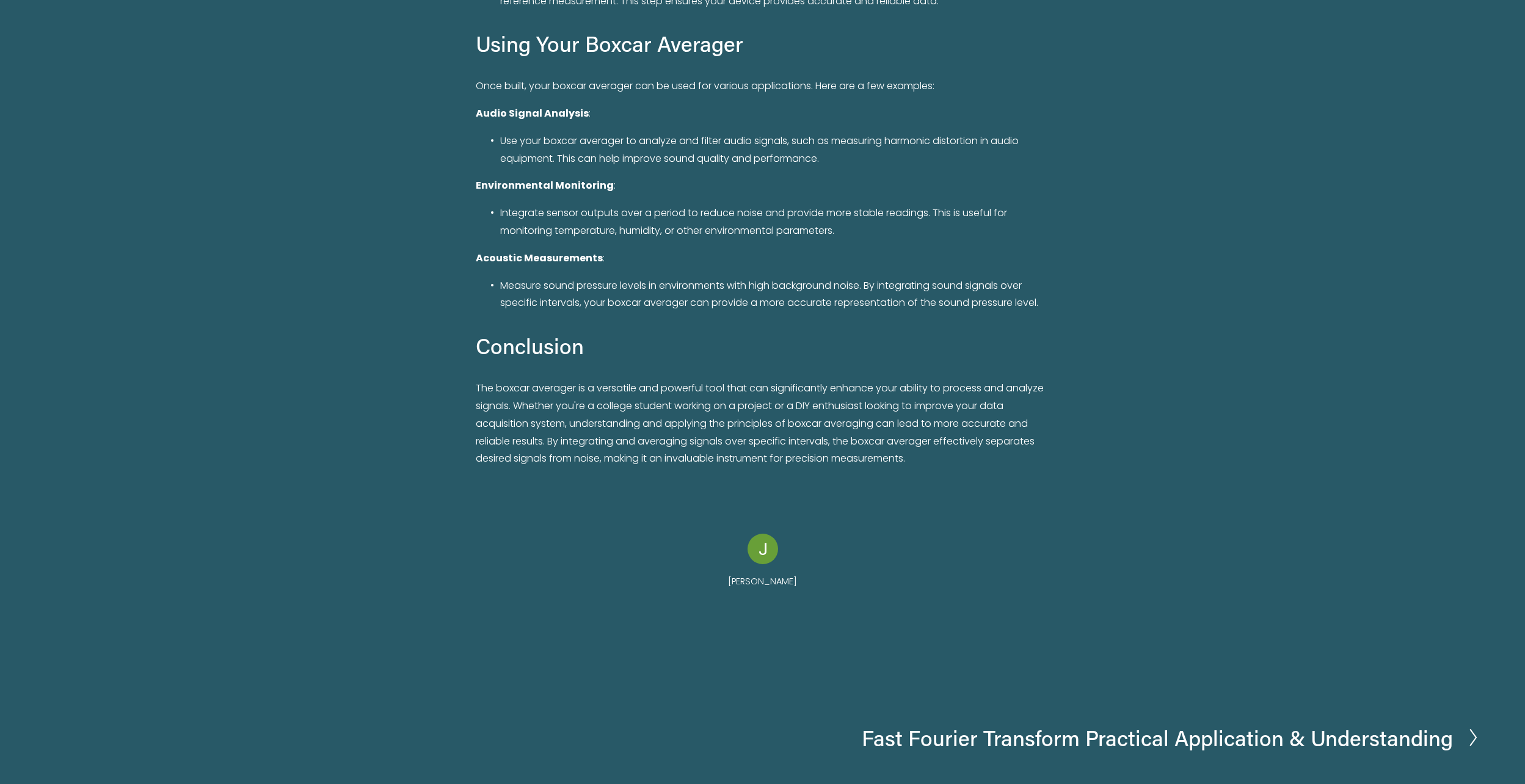
scroll to position [6288, 0]
